Goal: Navigation & Orientation: Find specific page/section

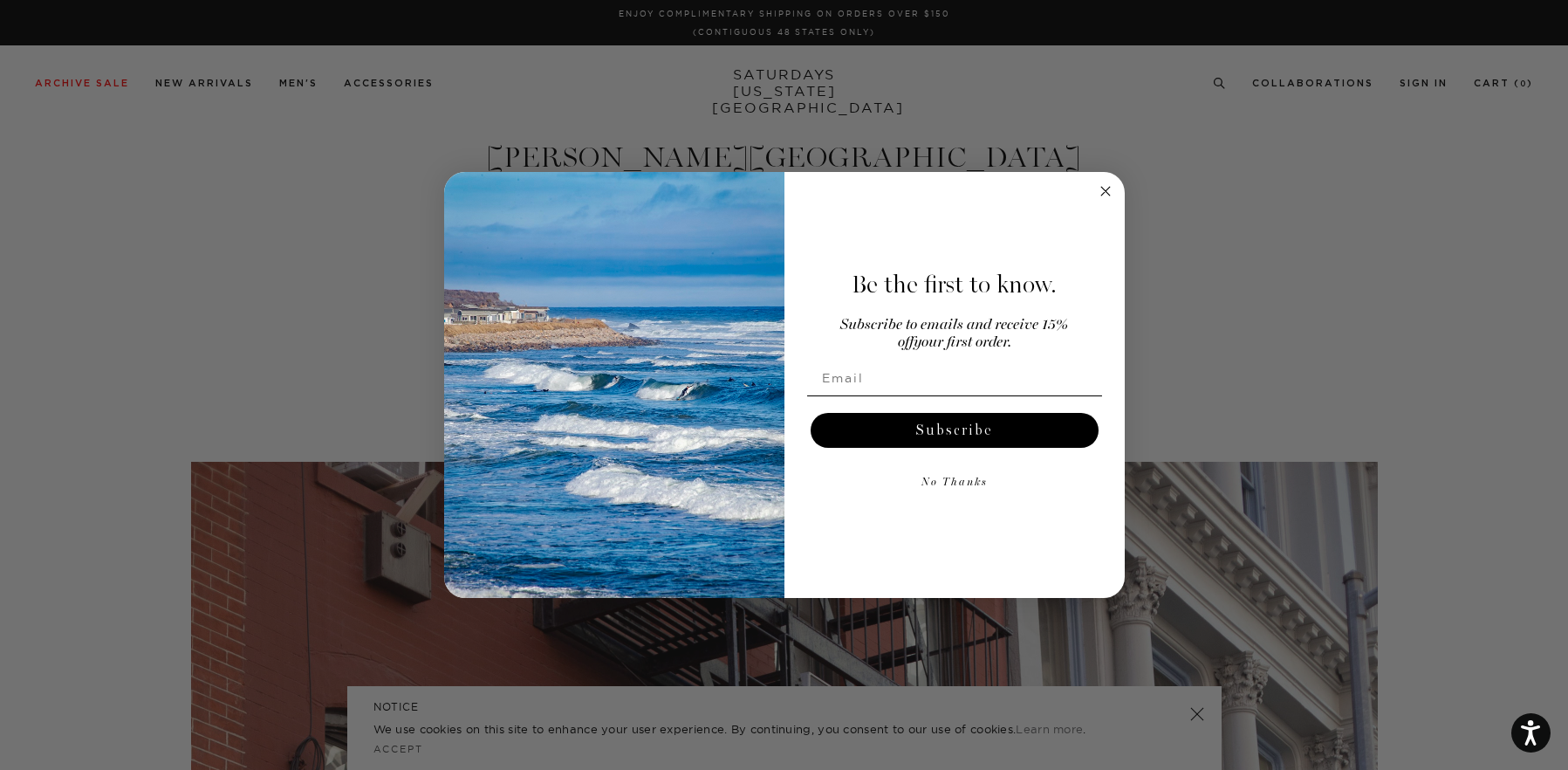
click at [1113, 187] on circle "Close dialog" at bounding box center [1104, 192] width 20 height 20
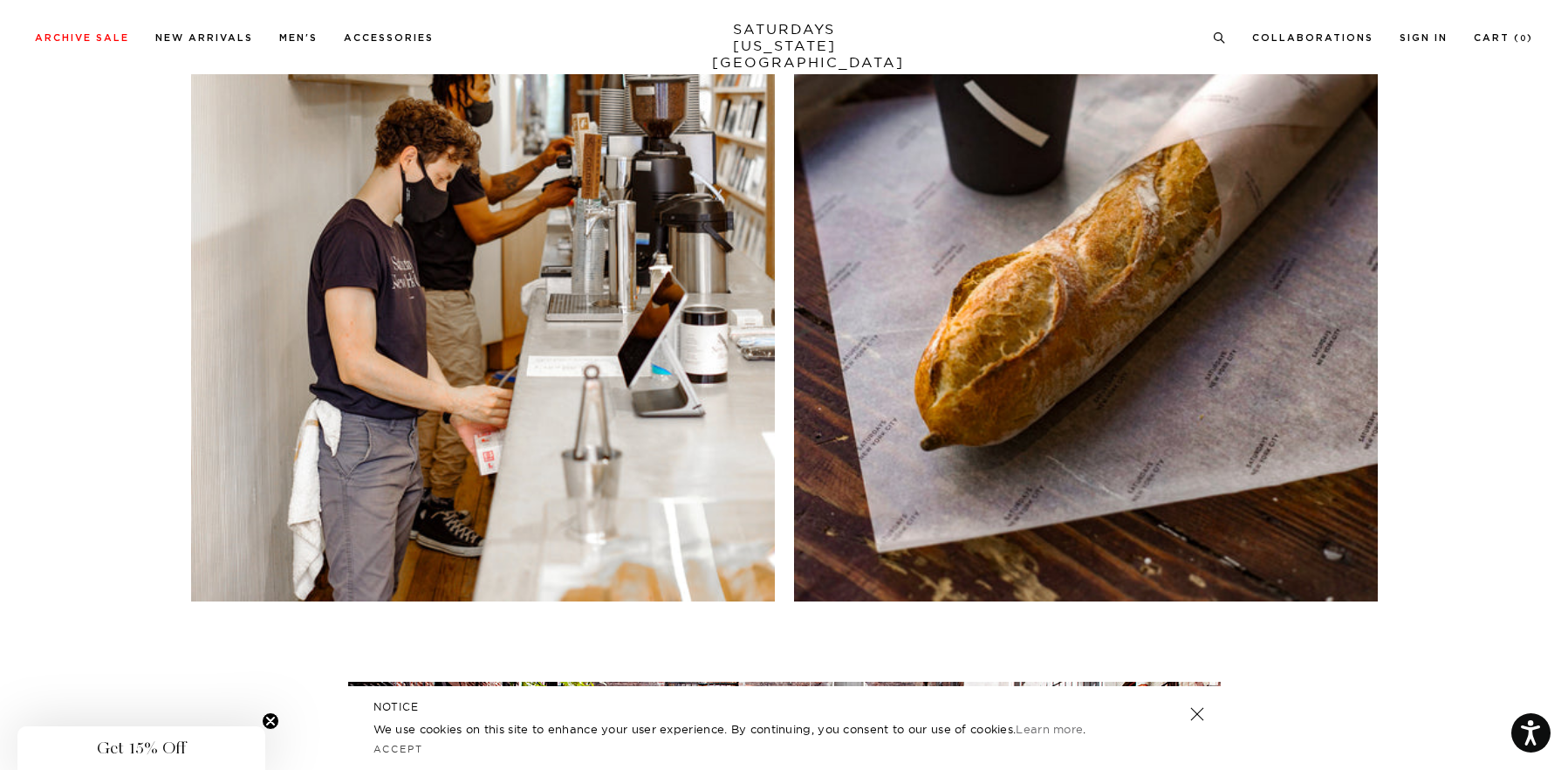
scroll to position [8025, 0]
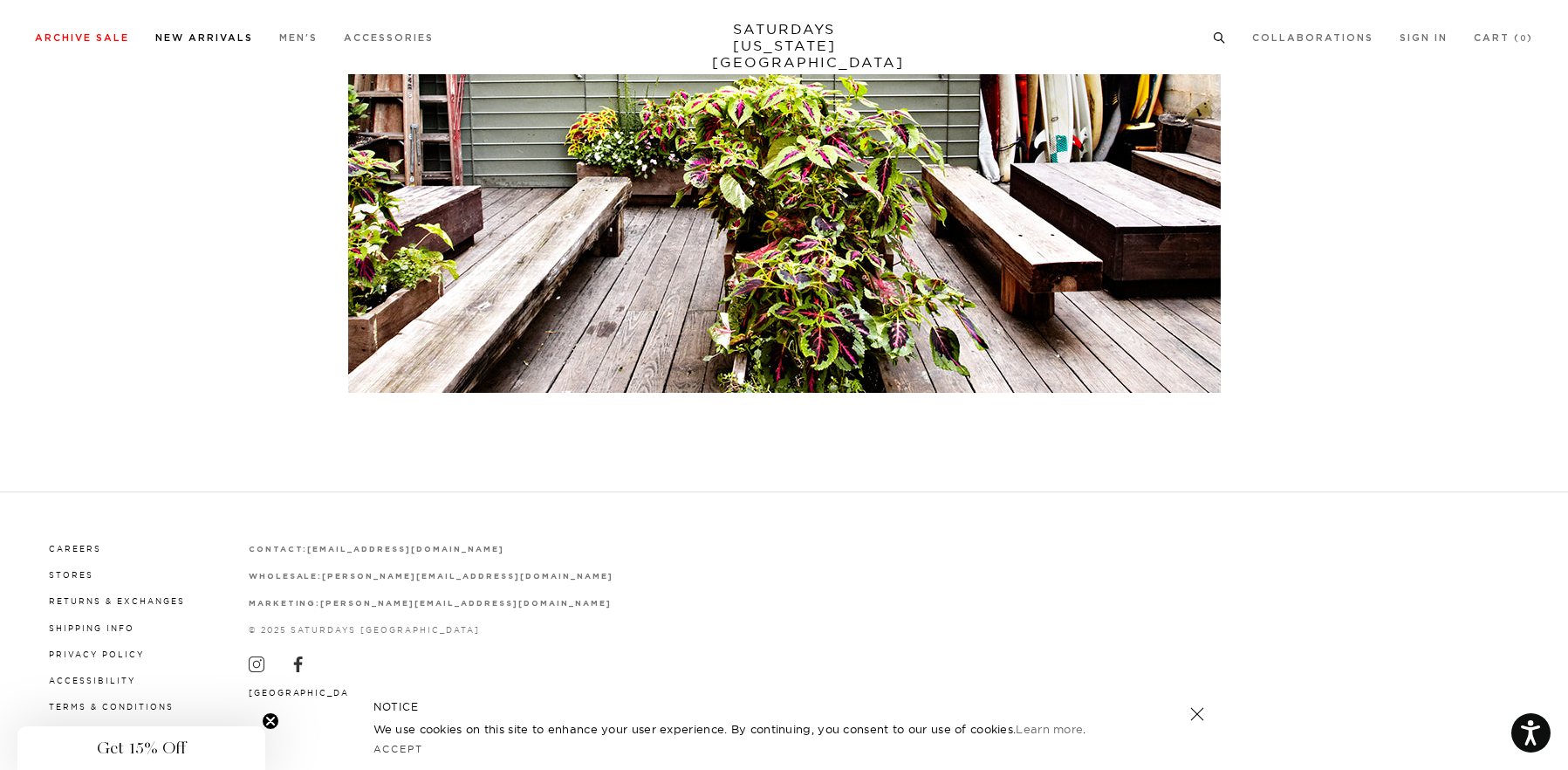
click at [192, 43] on li "New Arrivals" at bounding box center [204, 36] width 98 height 16
click at [195, 37] on link "New Arrivals" at bounding box center [204, 38] width 98 height 9
